Goal: Task Accomplishment & Management: Manage account settings

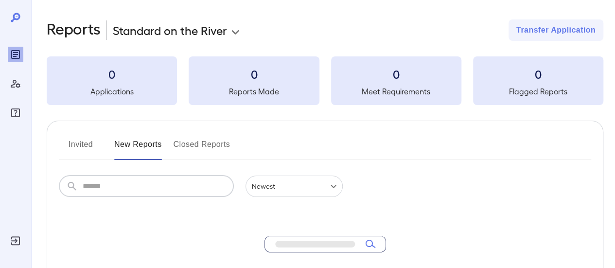
click at [158, 184] on input "text" at bounding box center [158, 186] width 151 height 21
click at [13, 242] on icon "Log Out" at bounding box center [16, 241] width 12 height 12
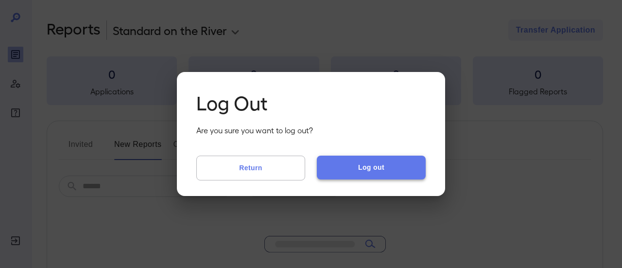
click at [385, 166] on button "Log out" at bounding box center [371, 167] width 109 height 23
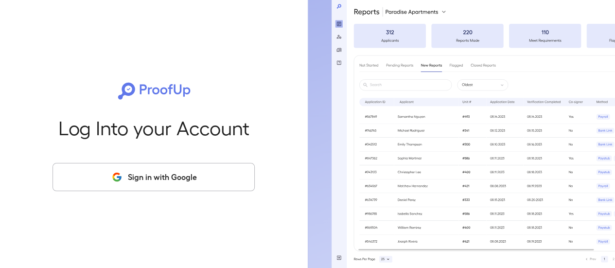
click at [122, 182] on button "Sign in with Google" at bounding box center [154, 177] width 202 height 28
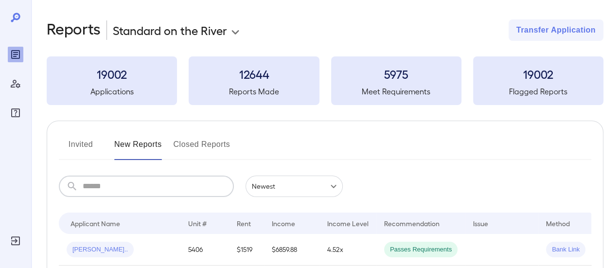
click at [135, 193] on input "text" at bounding box center [158, 186] width 151 height 21
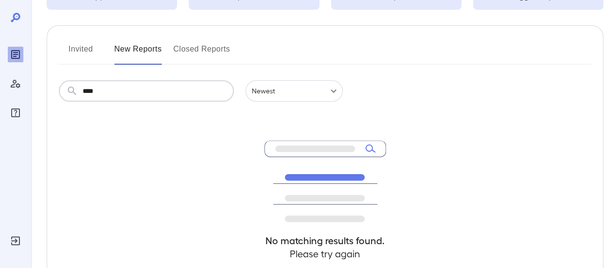
scroll to position [49, 0]
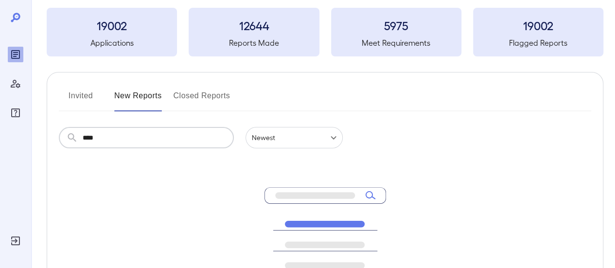
type input "****"
click at [91, 99] on button "Invited" at bounding box center [81, 99] width 44 height 23
